Goal: Find specific page/section

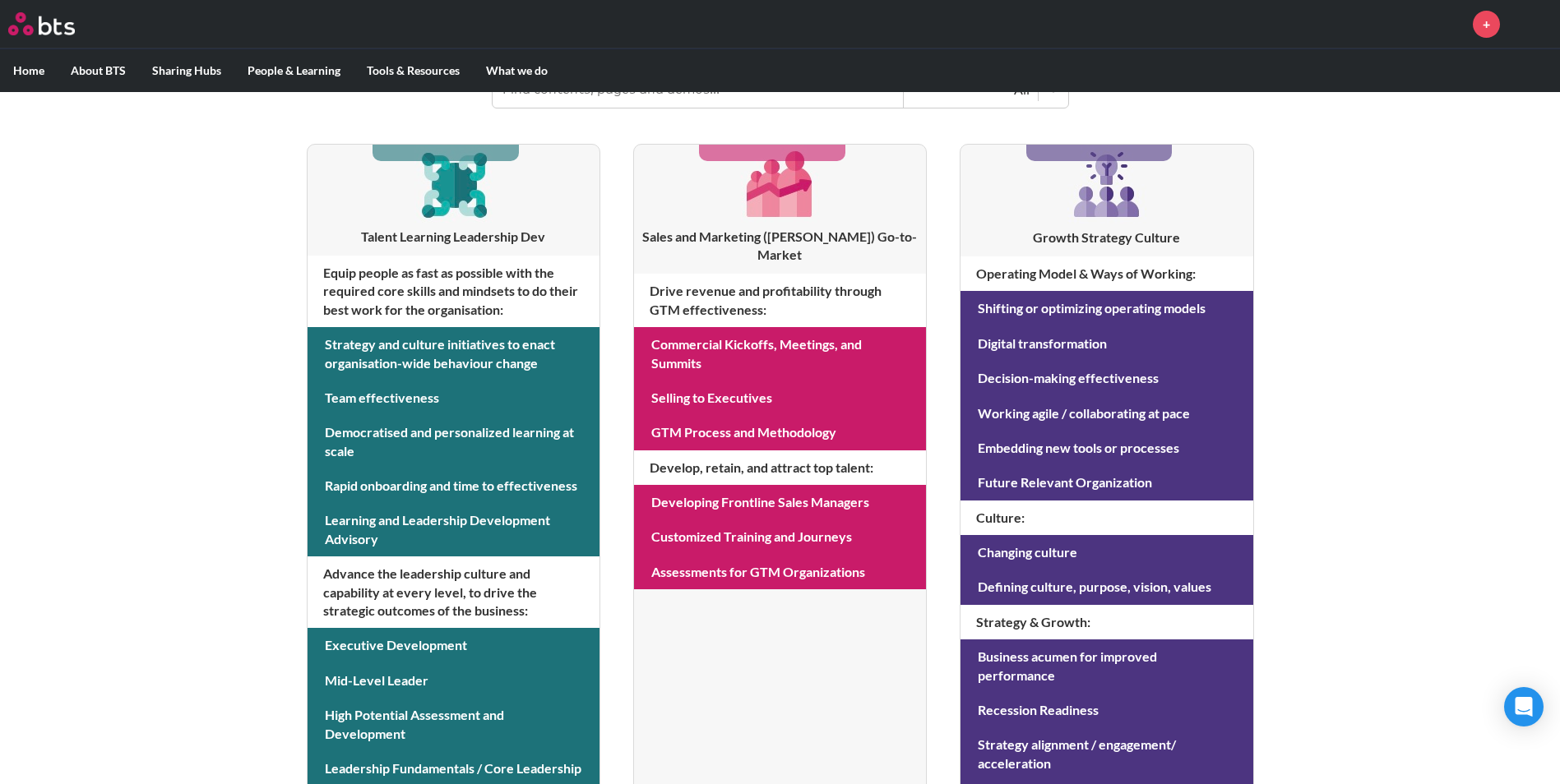
scroll to position [329, 0]
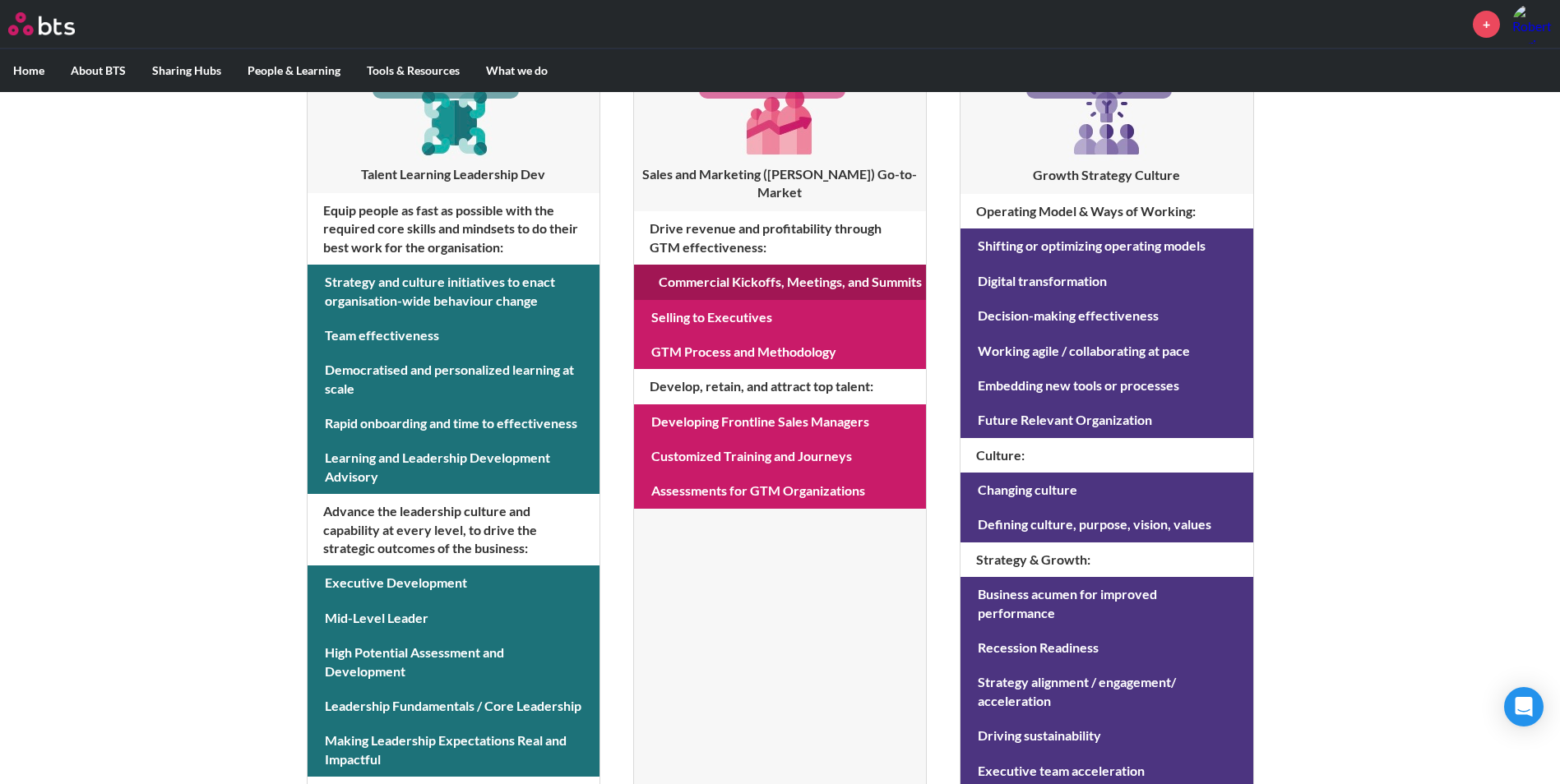
click at [691, 266] on link at bounding box center [780, 282] width 292 height 35
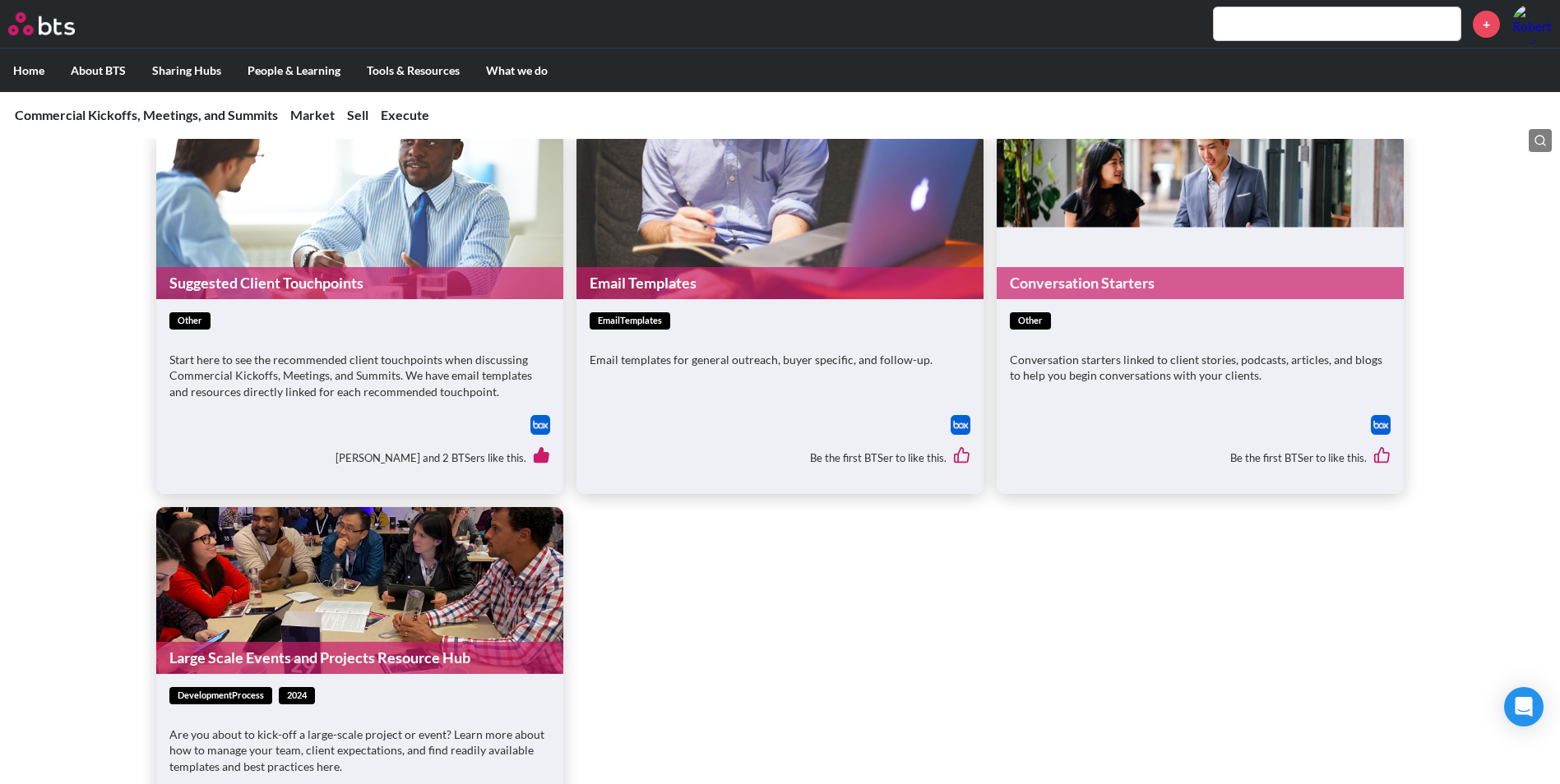
scroll to position [1891, 0]
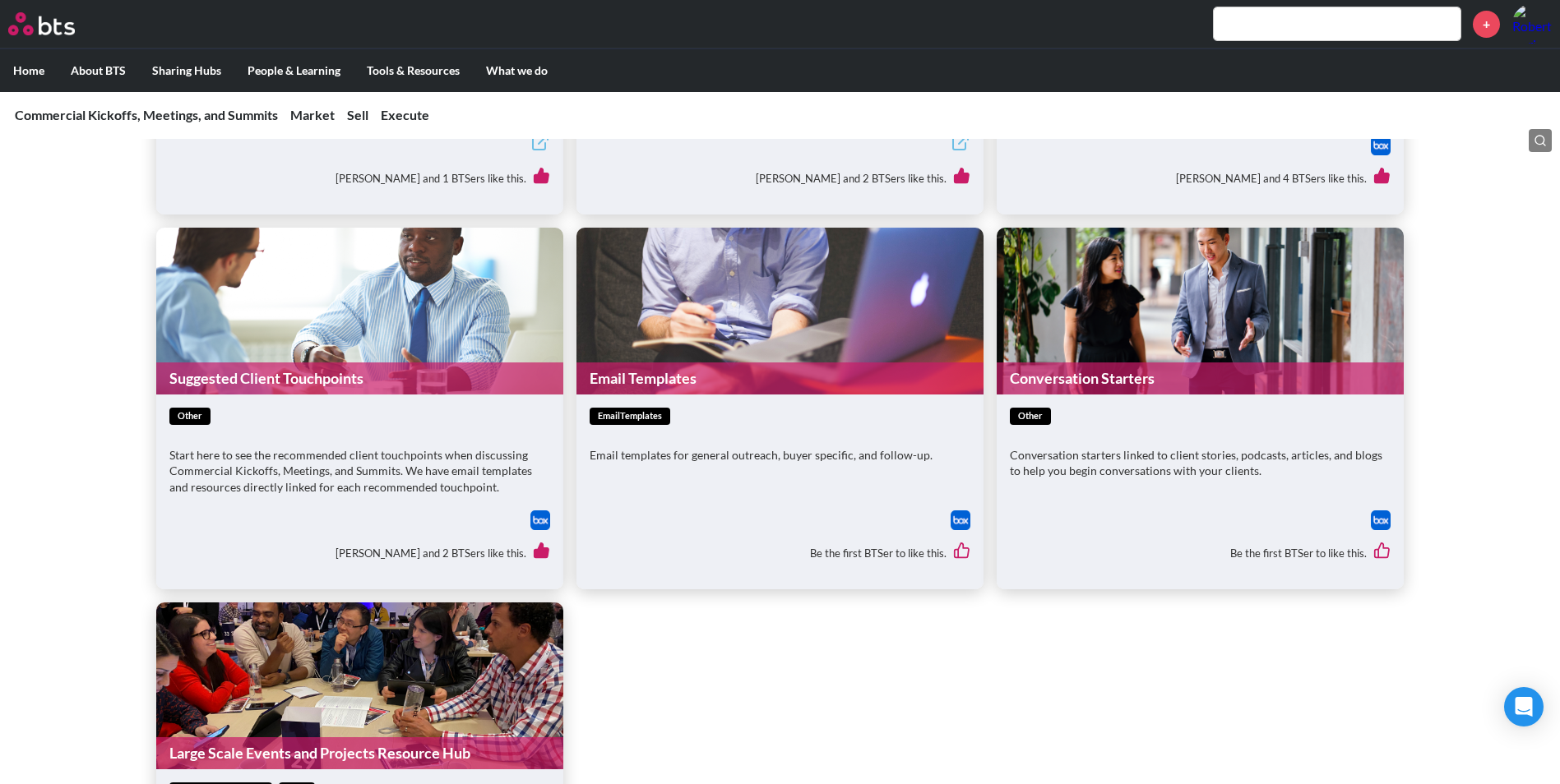
click at [707, 369] on link "Email Templates" at bounding box center [780, 378] width 407 height 32
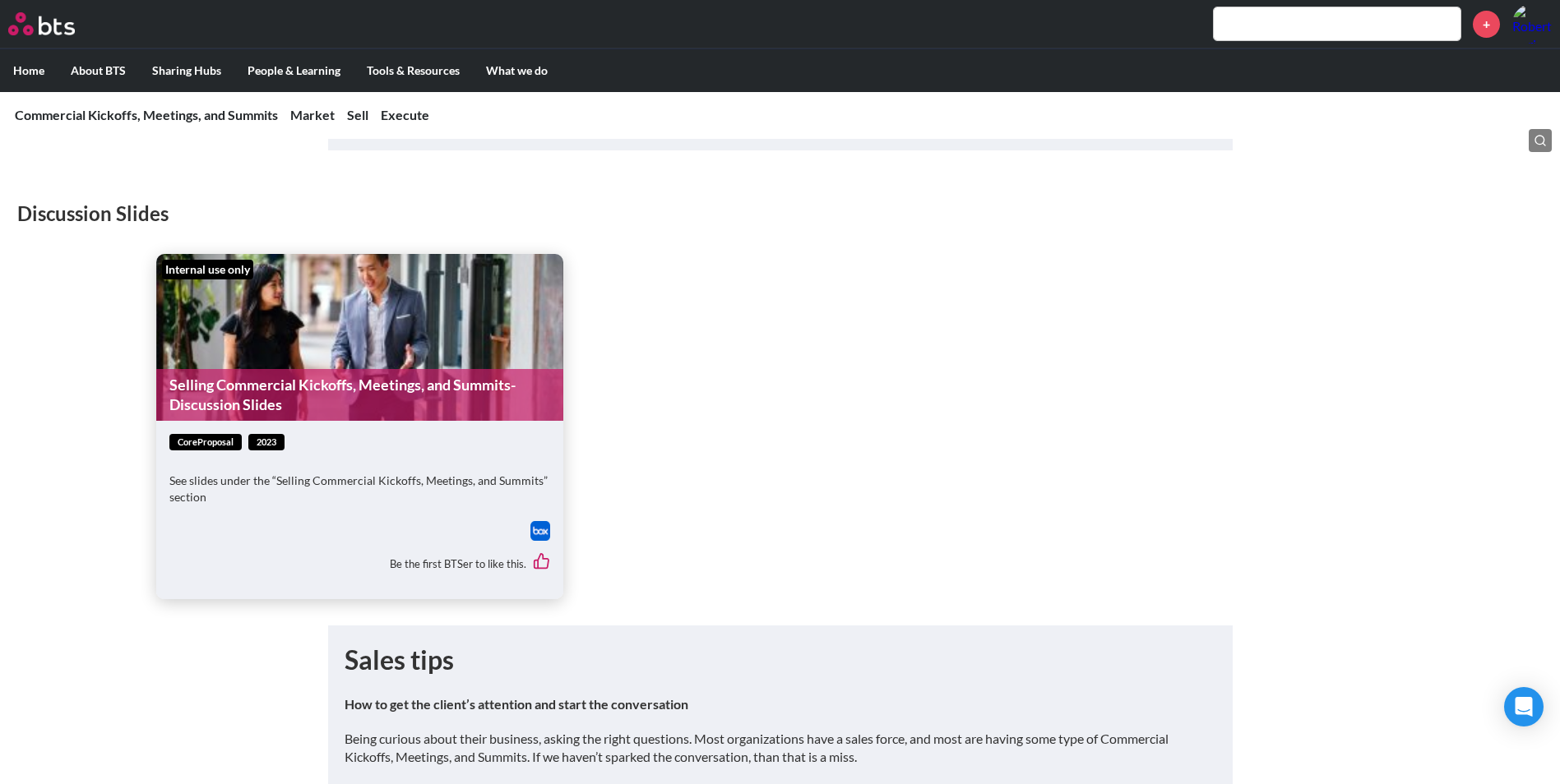
scroll to position [3453, 0]
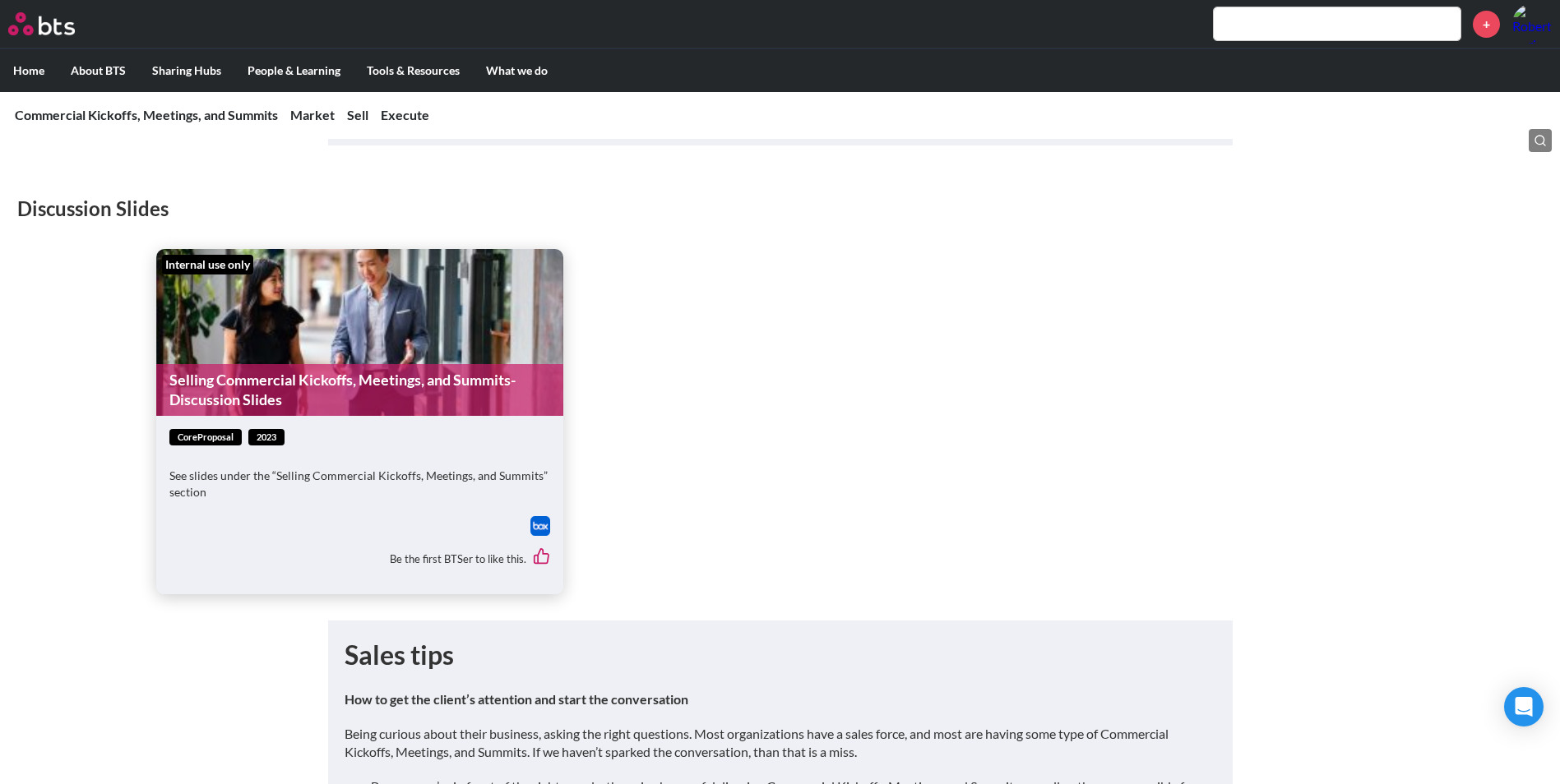
click at [543, 528] on img at bounding box center [540, 526] width 20 height 20
